Goal: Transaction & Acquisition: Purchase product/service

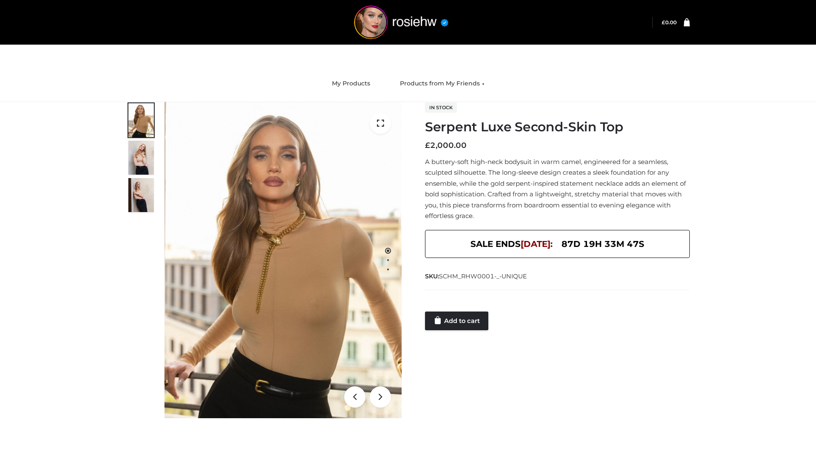
click at [457, 321] on link "Add to cart" at bounding box center [456, 320] width 63 height 19
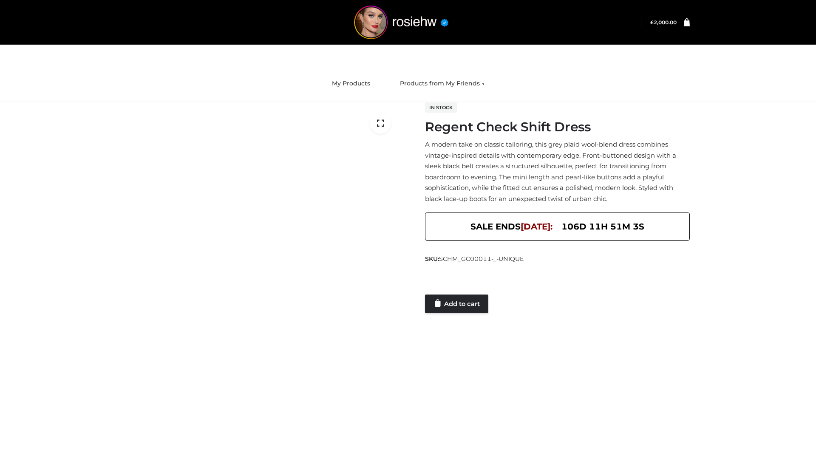
click at [457, 303] on link "Add to cart" at bounding box center [456, 303] width 63 height 19
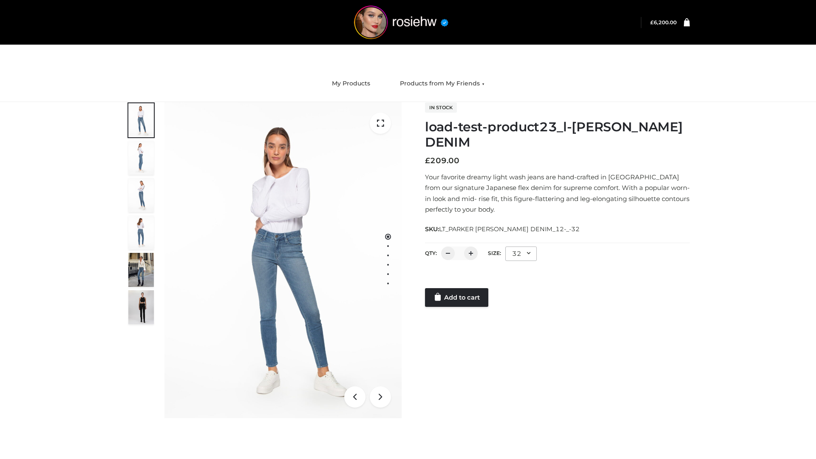
click at [457, 297] on link "Add to cart" at bounding box center [456, 297] width 63 height 19
